Goal: Navigation & Orientation: Find specific page/section

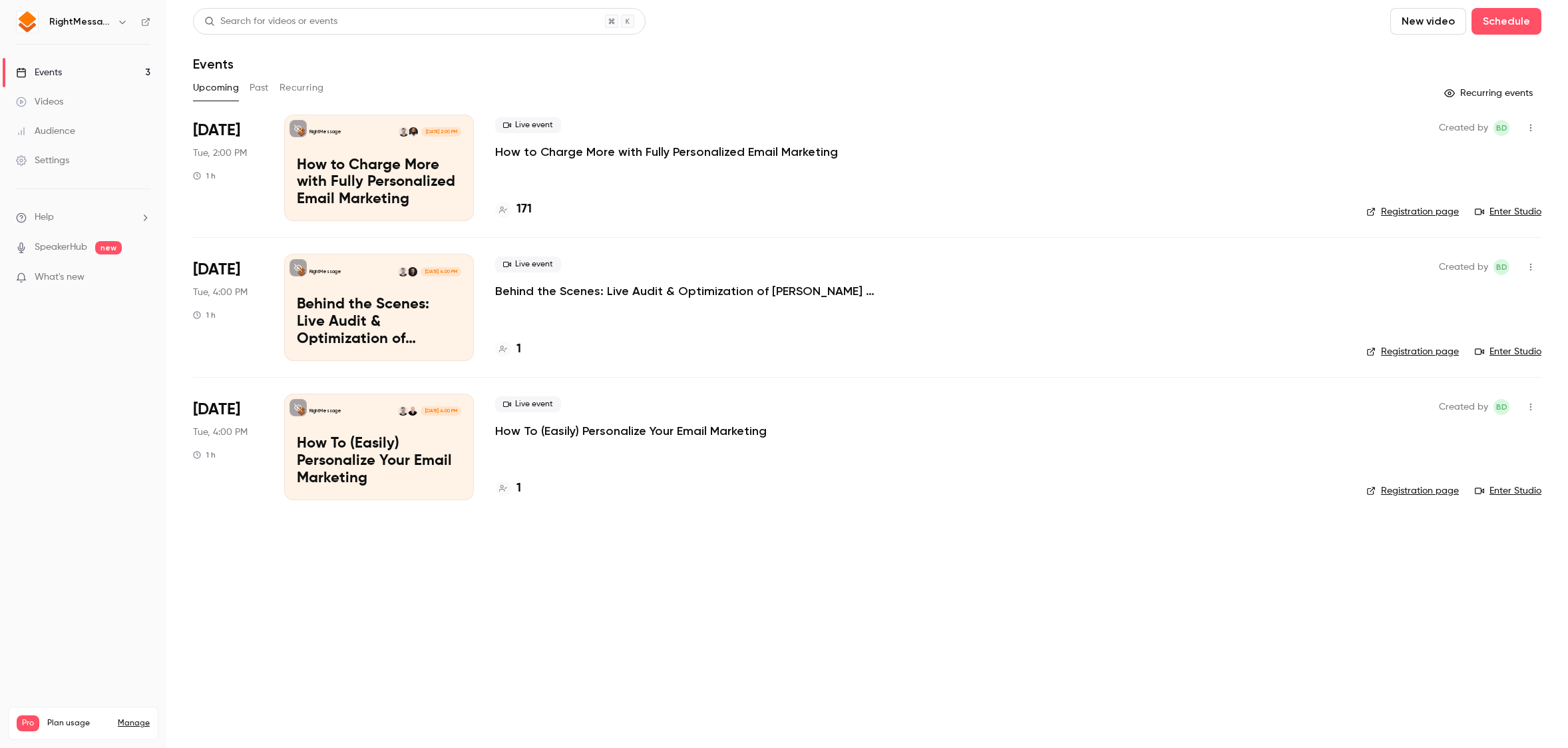
click at [523, 154] on p "How to Charge More with Fully Personalized Email Marketing" at bounding box center [666, 152] width 343 height 16
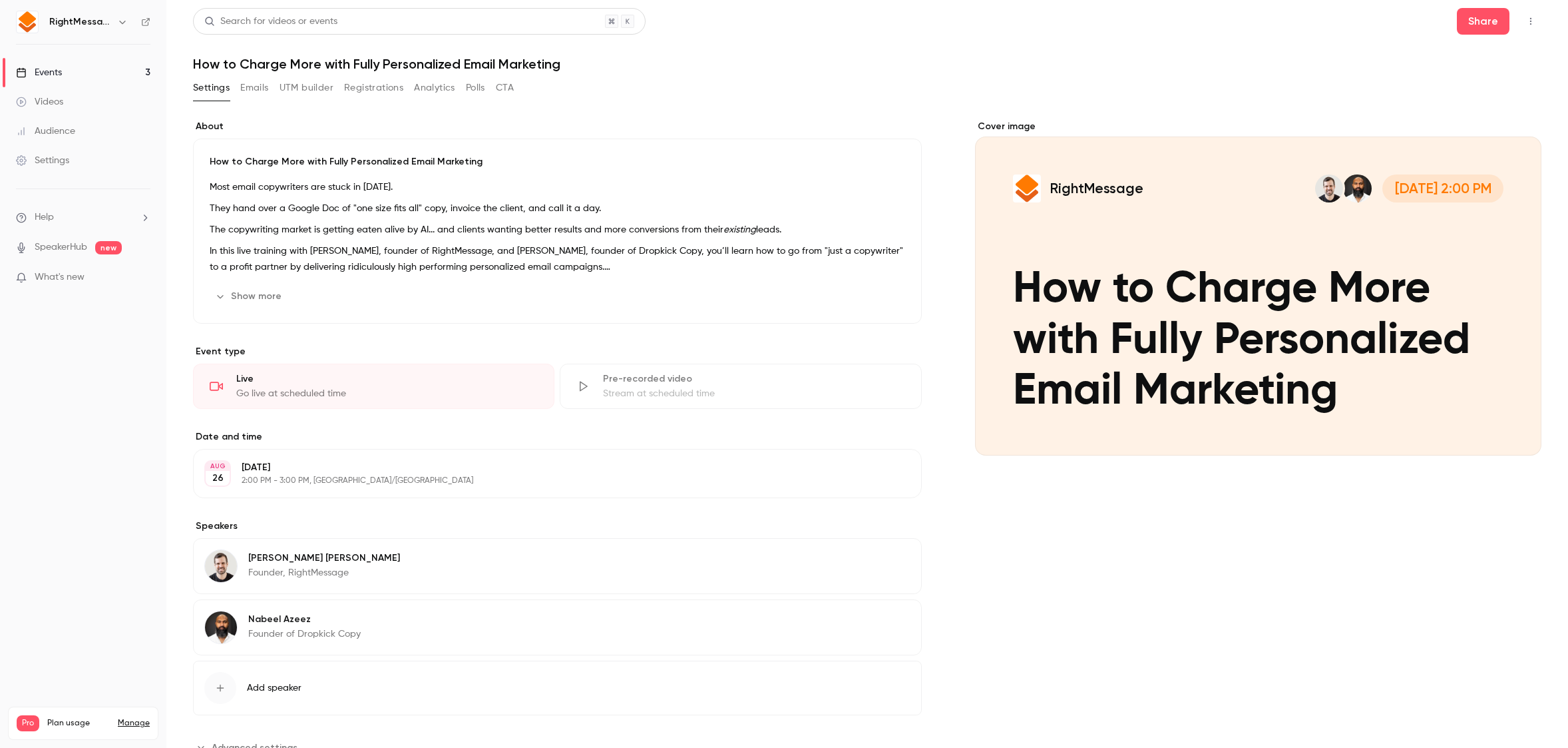
click at [71, 65] on link "Events 3" at bounding box center [83, 72] width 166 height 29
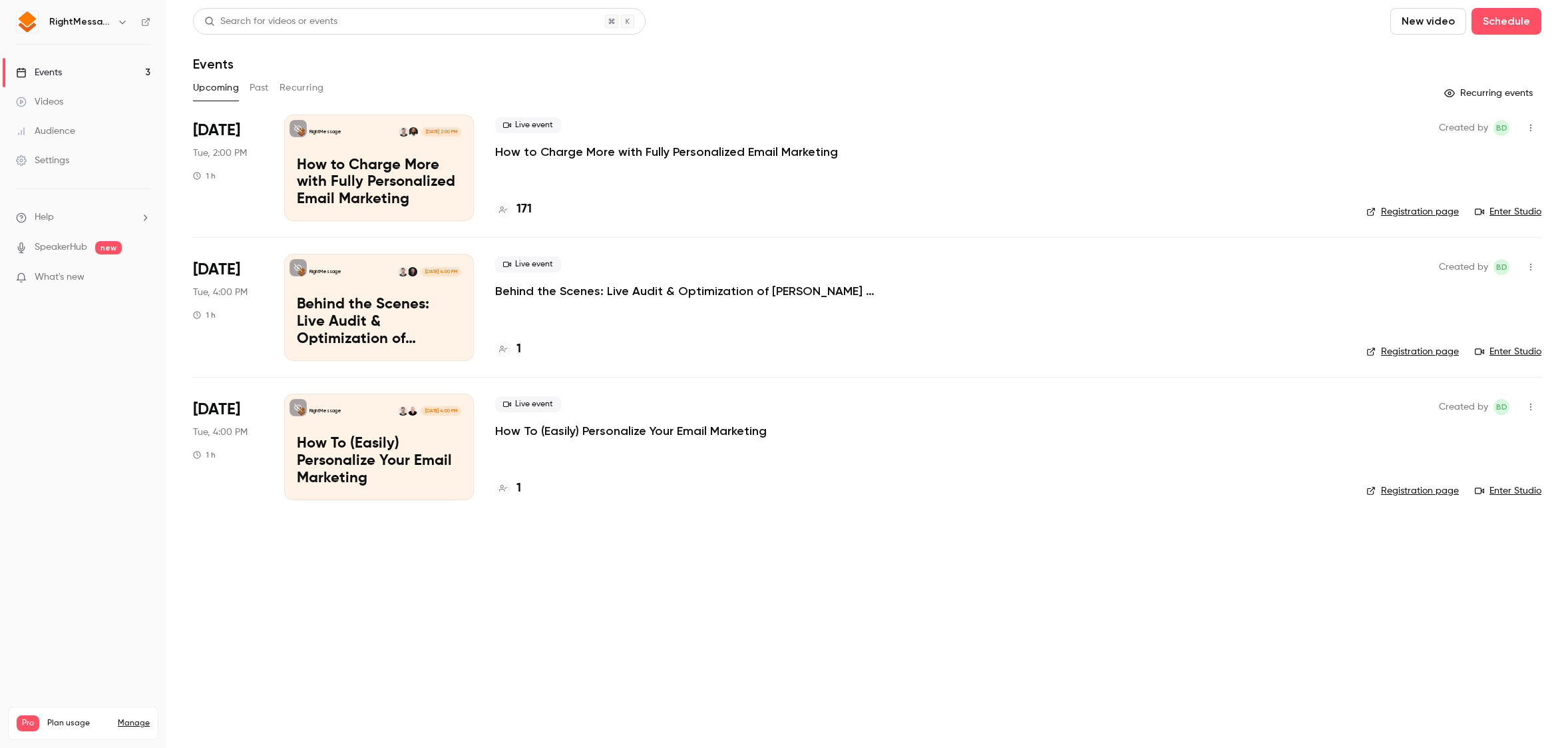
click at [1502, 215] on link "Enter Studio" at bounding box center [1508, 212] width 67 height 13
